Goal: Transaction & Acquisition: Purchase product/service

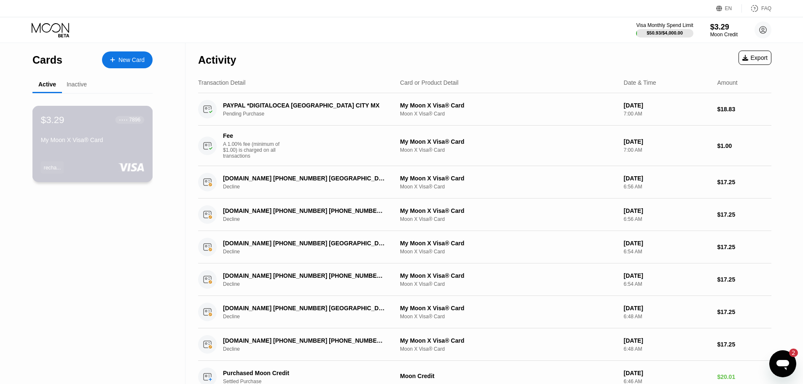
click at [58, 143] on div "My Moon X Visa® Card" at bounding box center [92, 139] width 103 height 7
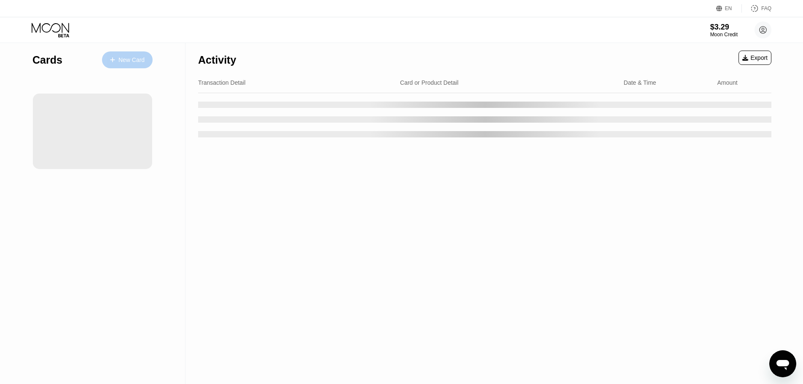
click at [131, 58] on div "New Card" at bounding box center [131, 59] width 26 height 7
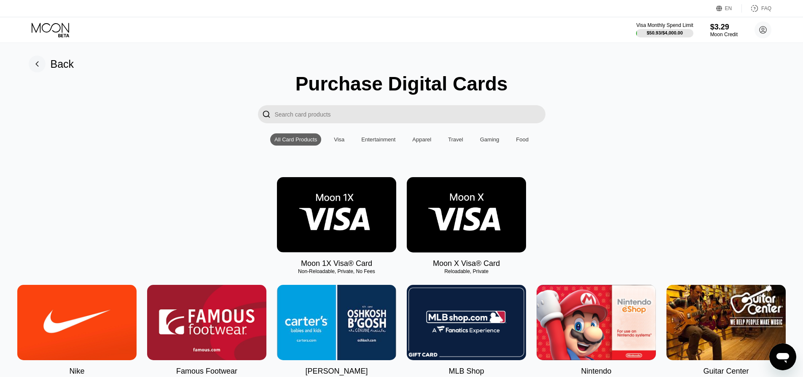
click at [470, 212] on img at bounding box center [466, 214] width 119 height 75
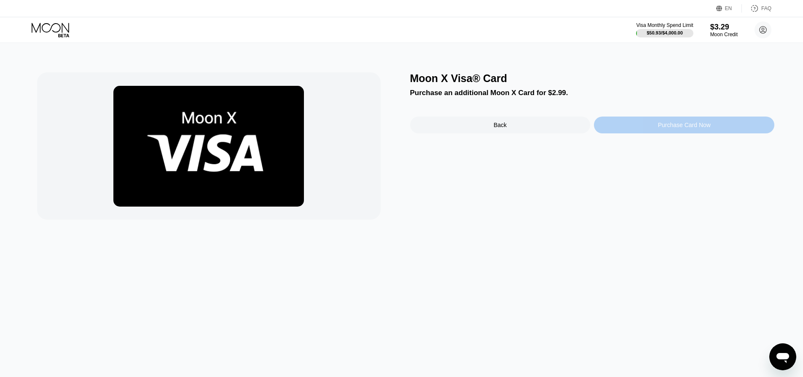
click at [612, 127] on div "Purchase Card Now" at bounding box center [684, 125] width 180 height 17
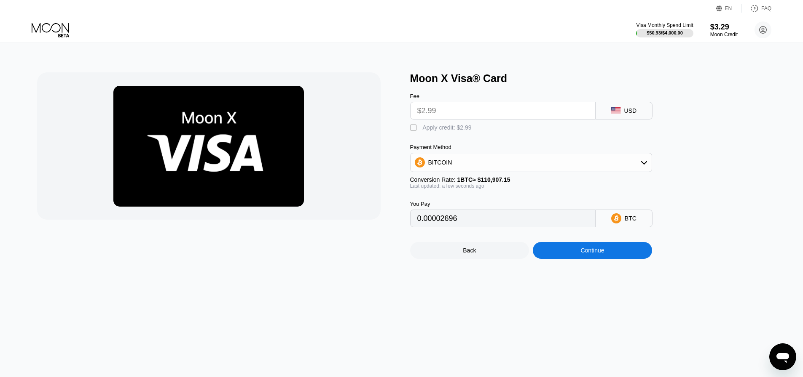
click at [417, 130] on div "" at bounding box center [414, 128] width 8 height 8
type input "0"
click at [586, 254] on div "Continue" at bounding box center [592, 250] width 24 height 7
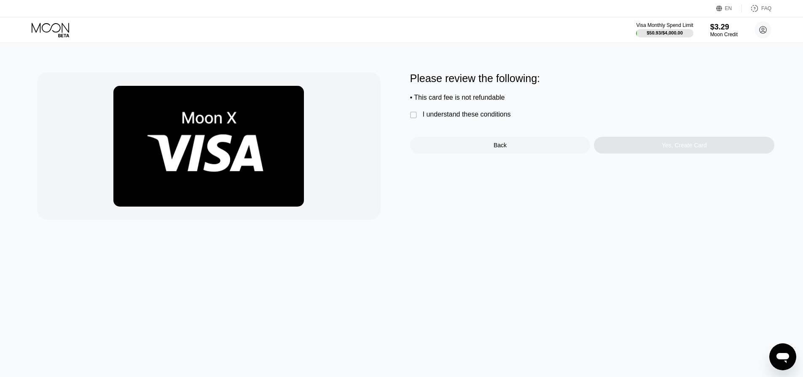
click at [425, 118] on div "I understand these conditions" at bounding box center [467, 115] width 88 height 8
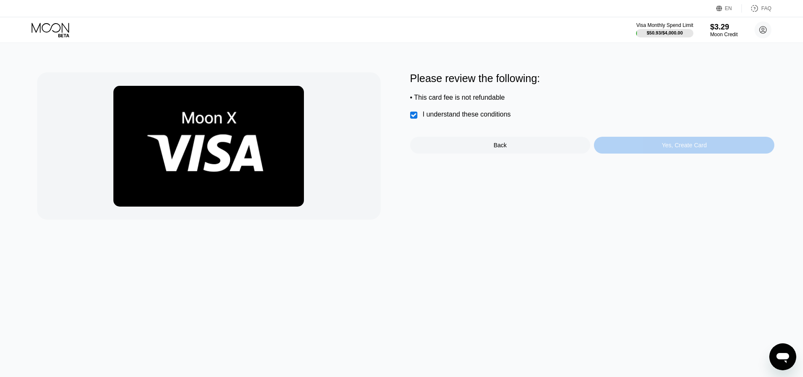
click at [704, 143] on div "Yes, Create Card" at bounding box center [684, 145] width 180 height 17
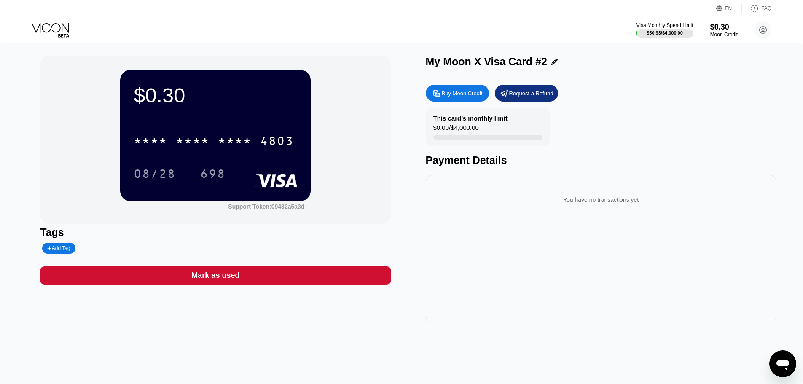
click at [45, 249] on div "Add Tag" at bounding box center [58, 248] width 33 height 11
click at [94, 264] on div "rechargable" at bounding box center [89, 265] width 82 height 13
click at [63, 32] on icon at bounding box center [51, 30] width 39 height 15
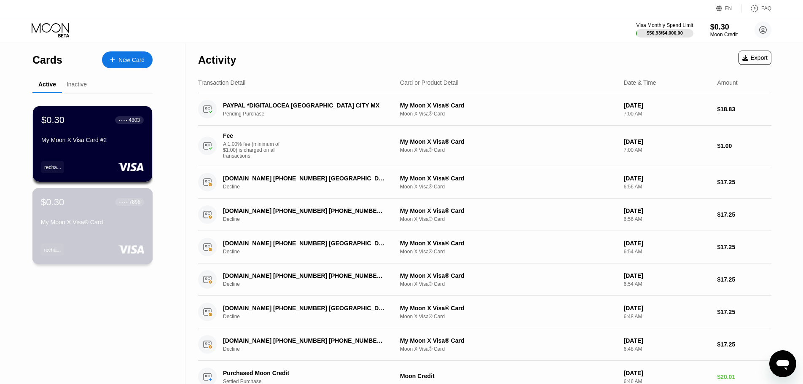
click at [76, 225] on div "My Moon X Visa® Card" at bounding box center [92, 222] width 103 height 7
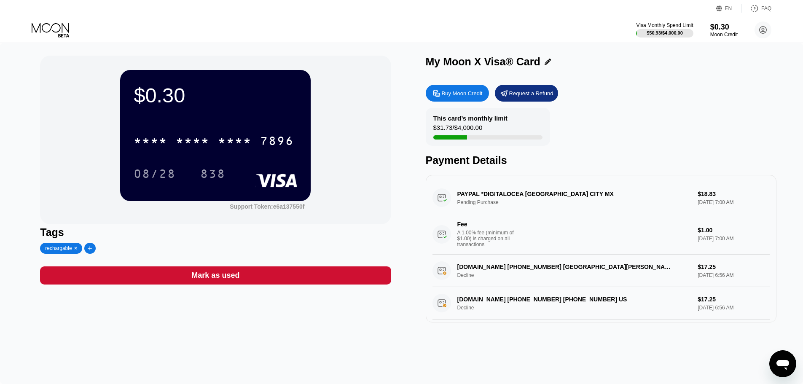
click at [138, 274] on div "Mark as used" at bounding box center [215, 275] width 350 height 18
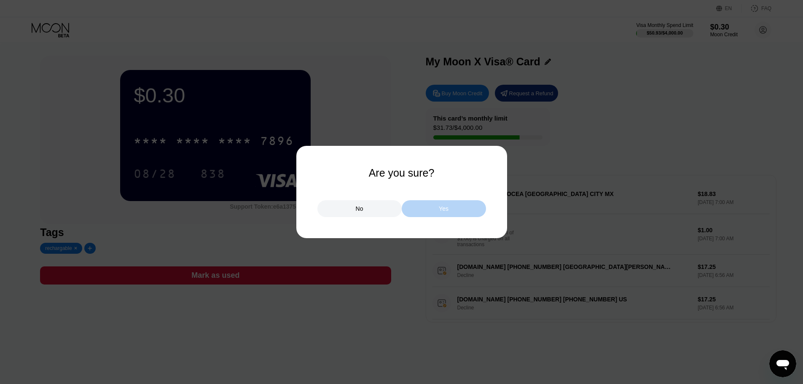
click at [443, 211] on div "Yes" at bounding box center [444, 209] width 10 height 8
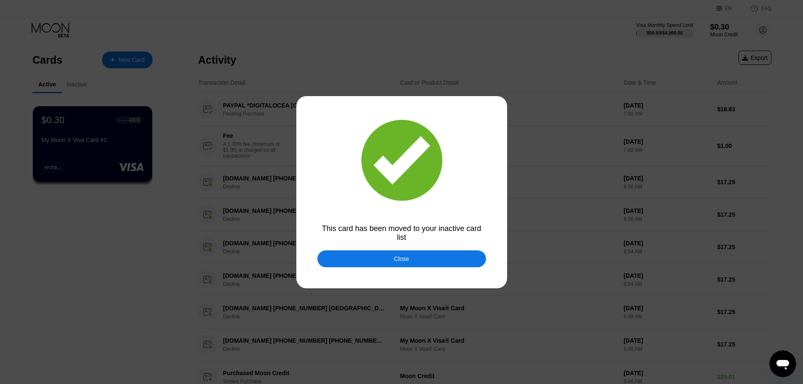
click at [430, 265] on div "Close" at bounding box center [401, 258] width 169 height 17
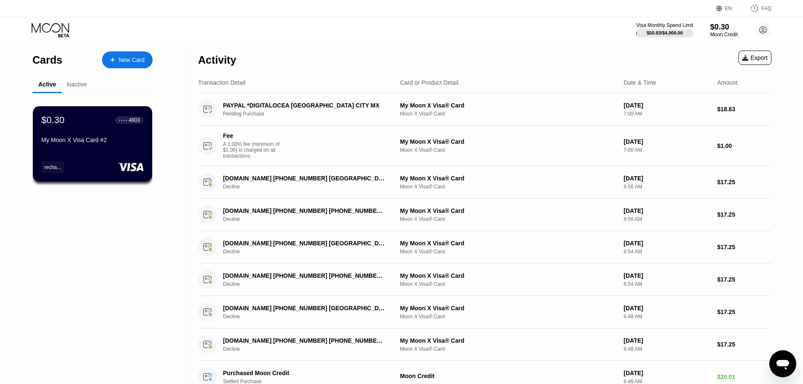
click at [132, 133] on div "$0.30 ● ● ● ● 4803 My Moon X Visa Card #2" at bounding box center [92, 131] width 102 height 32
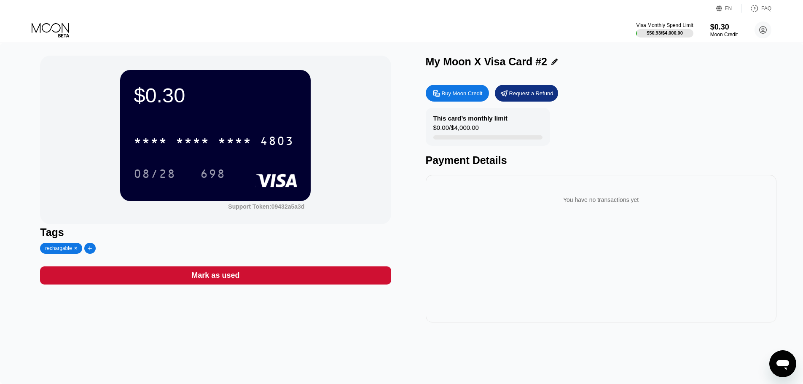
click at [68, 23] on icon at bounding box center [51, 30] width 39 height 15
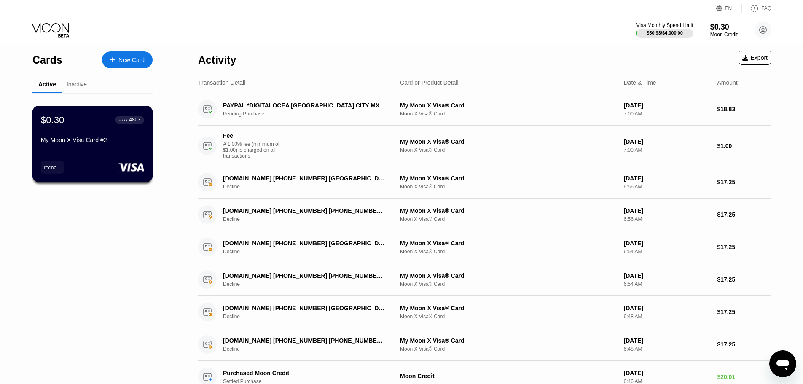
click at [82, 141] on div "My Moon X Visa Card #2" at bounding box center [92, 139] width 103 height 7
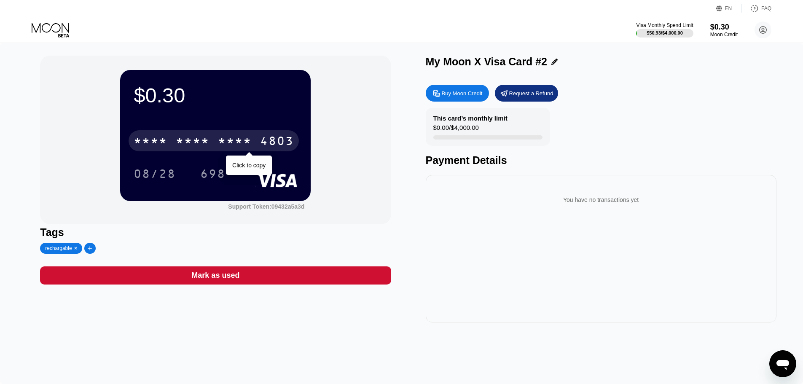
click at [210, 150] on div "* * * * * * * * * * * * 4803" at bounding box center [213, 140] width 170 height 21
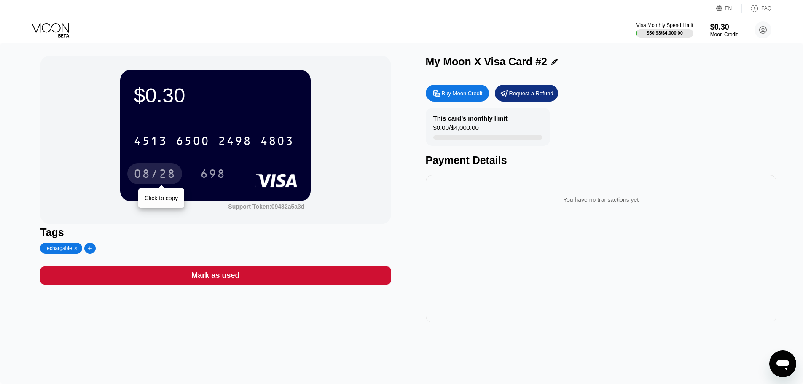
click at [151, 173] on div "08/28" at bounding box center [155, 174] width 42 height 13
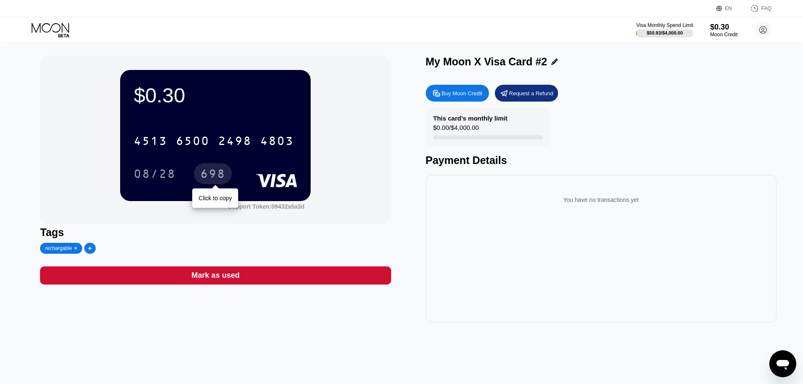
click at [218, 174] on div "698" at bounding box center [212, 174] width 25 height 13
click at [240, 146] on div "2498" at bounding box center [235, 141] width 34 height 13
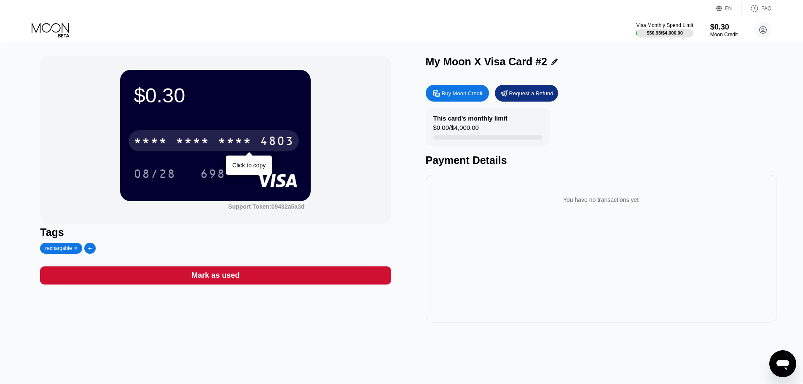
click at [227, 142] on div "* * * *" at bounding box center [235, 141] width 34 height 13
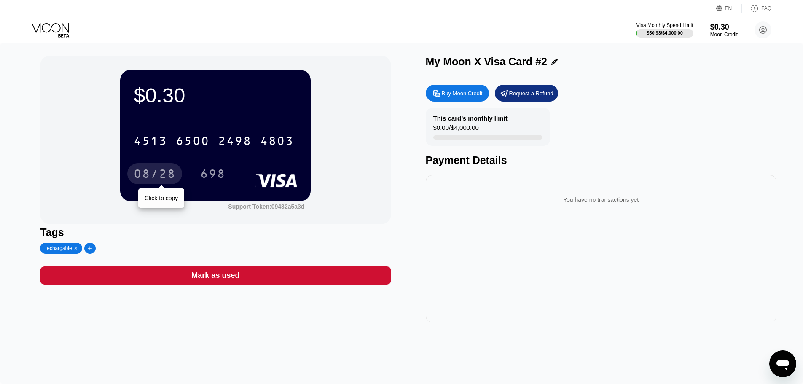
click at [176, 174] on div "08/28" at bounding box center [155, 174] width 42 height 13
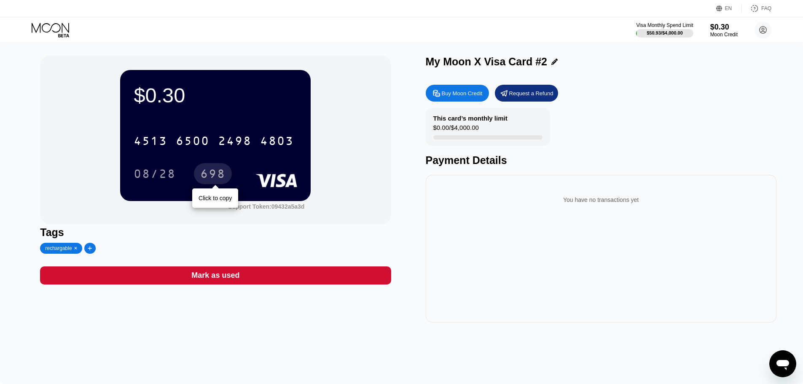
click at [217, 166] on div "698" at bounding box center [213, 173] width 38 height 21
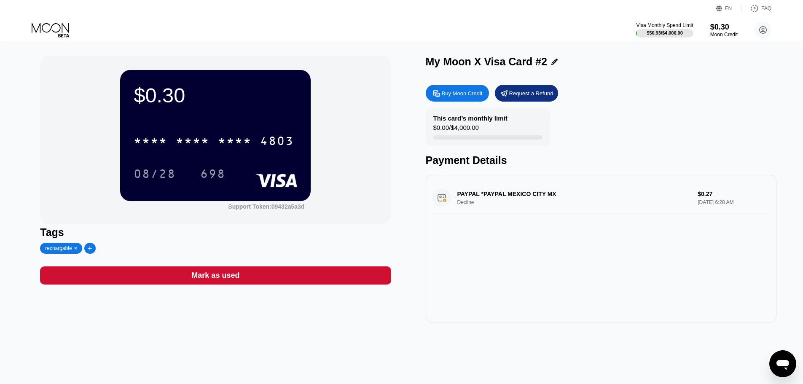
click at [465, 94] on div "Buy Moon Credit" at bounding box center [461, 93] width 41 height 7
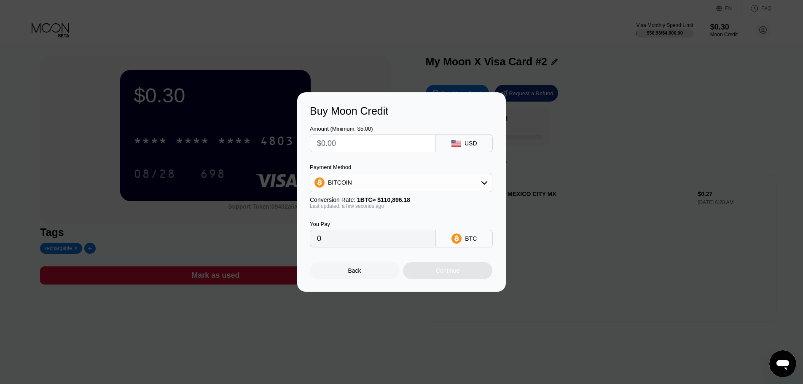
click at [340, 136] on input "text" at bounding box center [373, 143] width 112 height 17
type input "$5"
type input "0.00004509"
type input "$5"
click at [385, 183] on div "BITCOIN" at bounding box center [401, 182] width 182 height 17
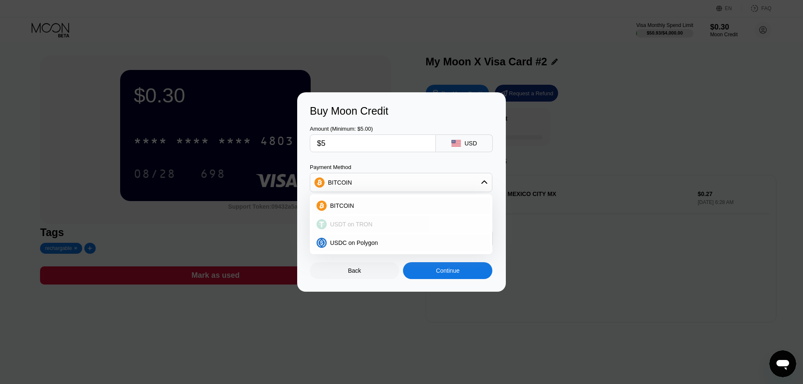
click at [366, 225] on span "USDT on TRON" at bounding box center [351, 224] width 43 height 7
type input "5.05"
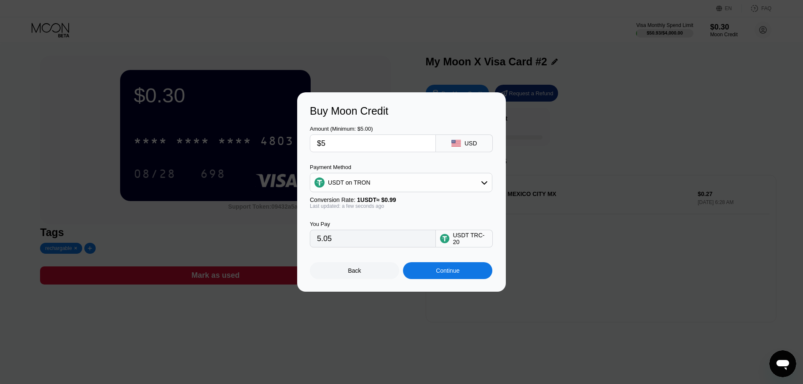
click at [428, 269] on div "Continue" at bounding box center [447, 270] width 89 height 17
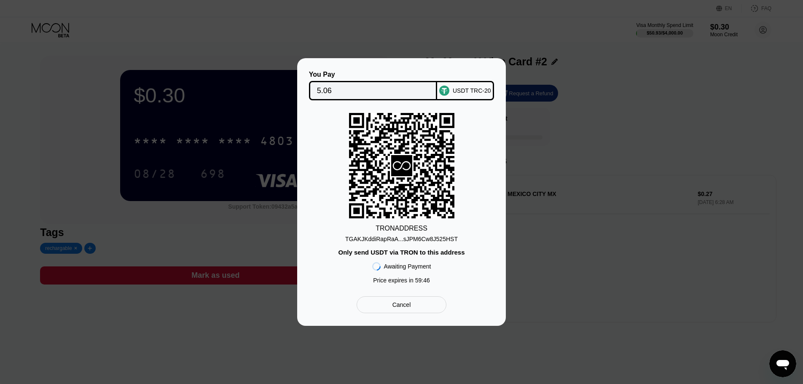
click at [373, 78] on div "You Pay 5.06" at bounding box center [373, 85] width 128 height 29
click at [399, 238] on div "TGAKJKddiRapRaA...sJPM6Cw8J525HST" at bounding box center [401, 238] width 112 height 7
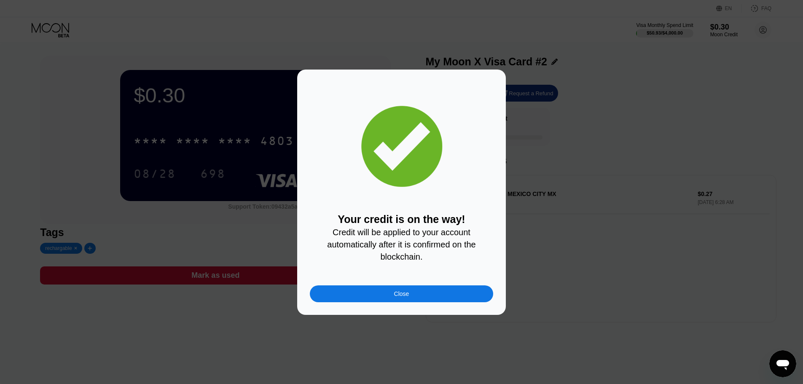
click at [419, 297] on div "Close" at bounding box center [401, 293] width 183 height 17
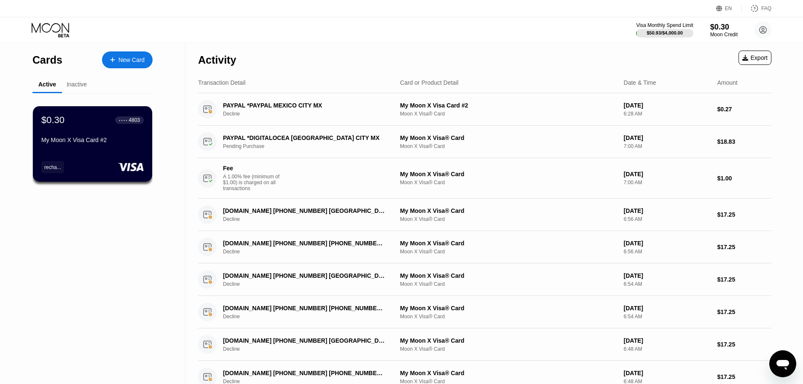
click at [74, 83] on div "Inactive" at bounding box center [77, 84] width 20 height 7
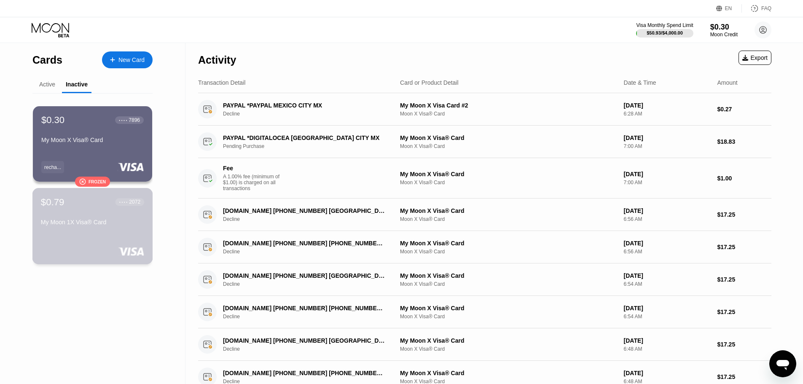
click at [89, 204] on div "$0.79 ● ● ● ● 2072" at bounding box center [92, 201] width 103 height 11
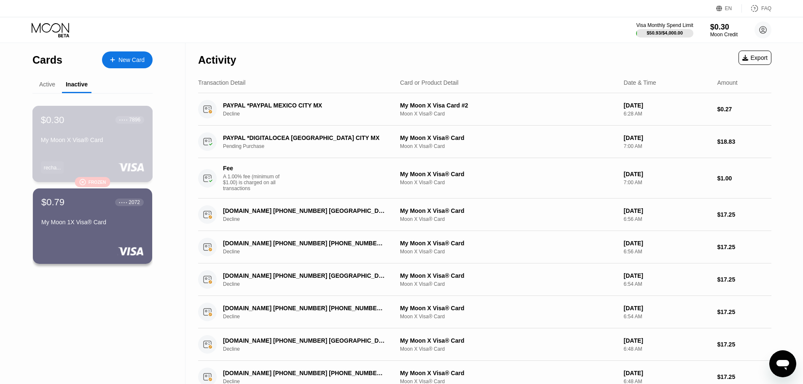
click at [89, 182] on div "Frozen" at bounding box center [97, 181] width 18 height 5
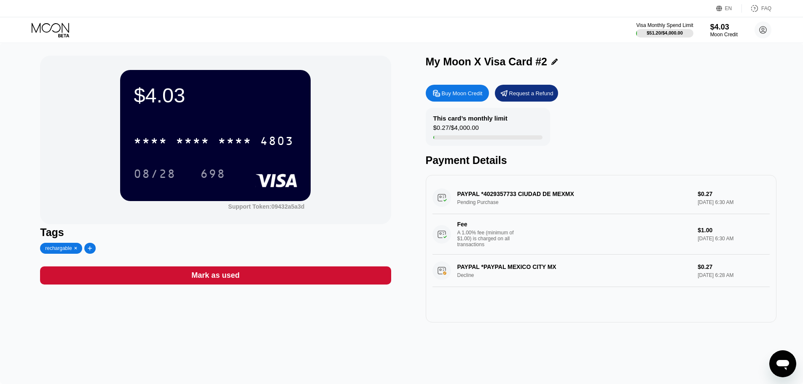
click at [48, 33] on icon at bounding box center [51, 30] width 39 height 15
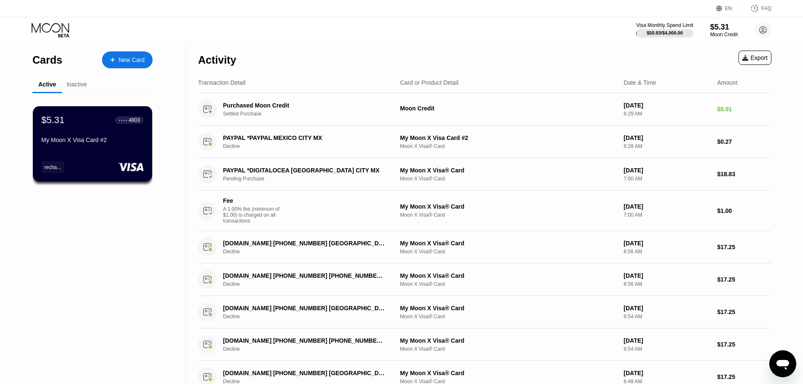
click at [78, 86] on div "Inactive" at bounding box center [77, 84] width 20 height 7
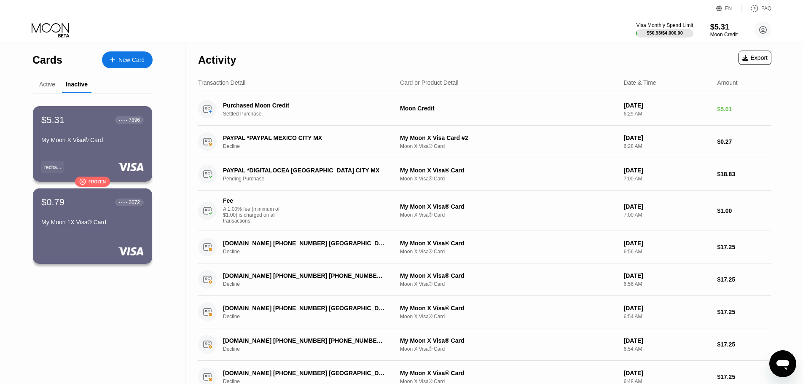
click at [46, 81] on div "Active" at bounding box center [47, 84] width 16 height 7
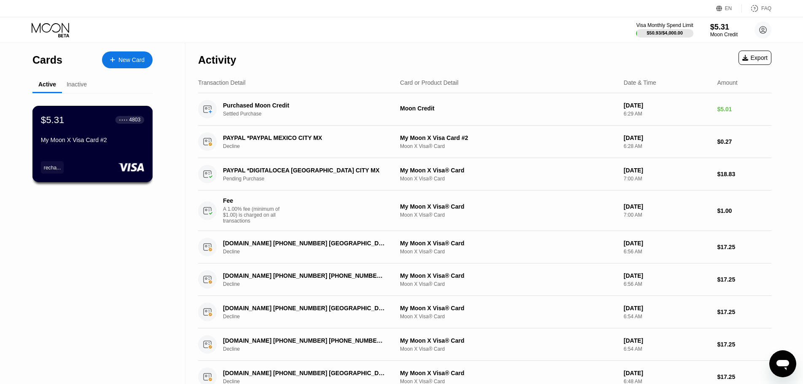
click at [108, 142] on div "My Moon X Visa Card #2" at bounding box center [92, 139] width 103 height 7
click at [673, 28] on div "Visa Monthly Spend Limit" at bounding box center [664, 25] width 58 height 6
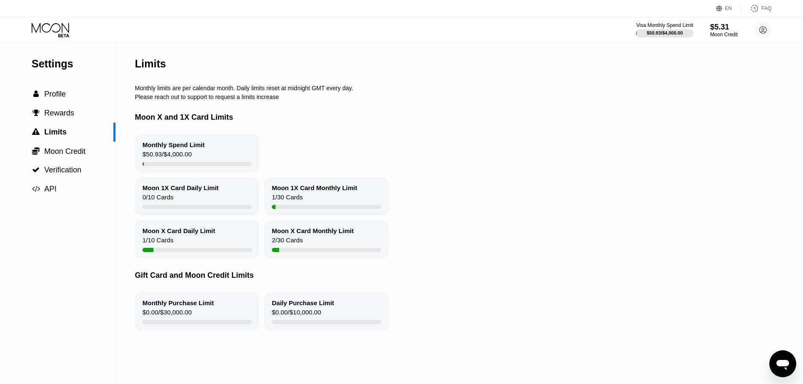
click at [53, 35] on icon at bounding box center [51, 30] width 39 height 15
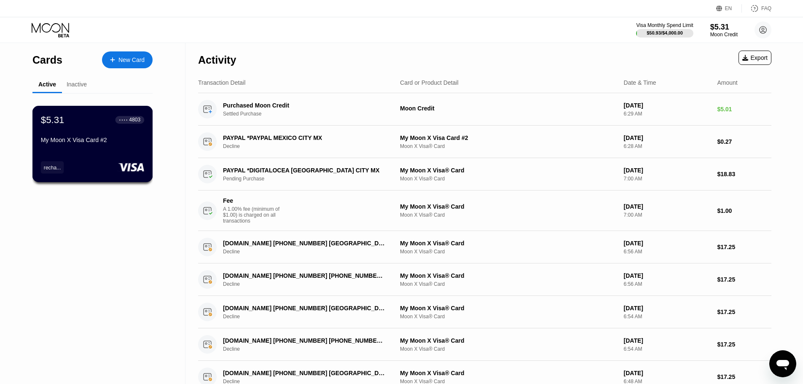
click at [112, 140] on div "My Moon X Visa Card #2" at bounding box center [92, 139] width 103 height 7
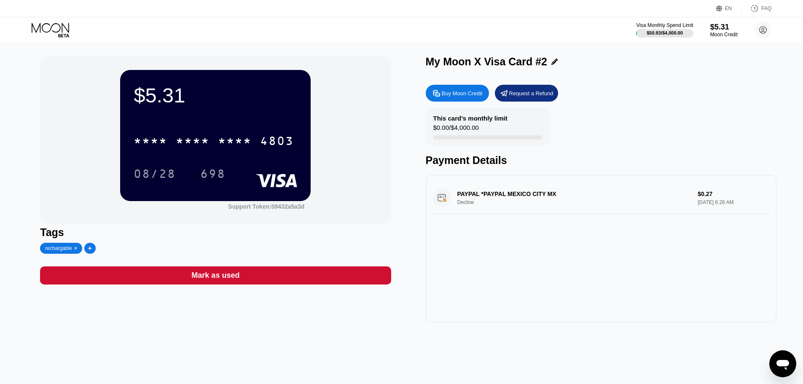
click at [42, 21] on div "Visa Monthly Spend Limit $50.93 / $4,000.00 $5.31 Moon Credit [EMAIL_ADDRESS][D…" at bounding box center [401, 29] width 803 height 25
click at [50, 29] on icon at bounding box center [50, 28] width 37 height 10
